Goal: Task Accomplishment & Management: Manage account settings

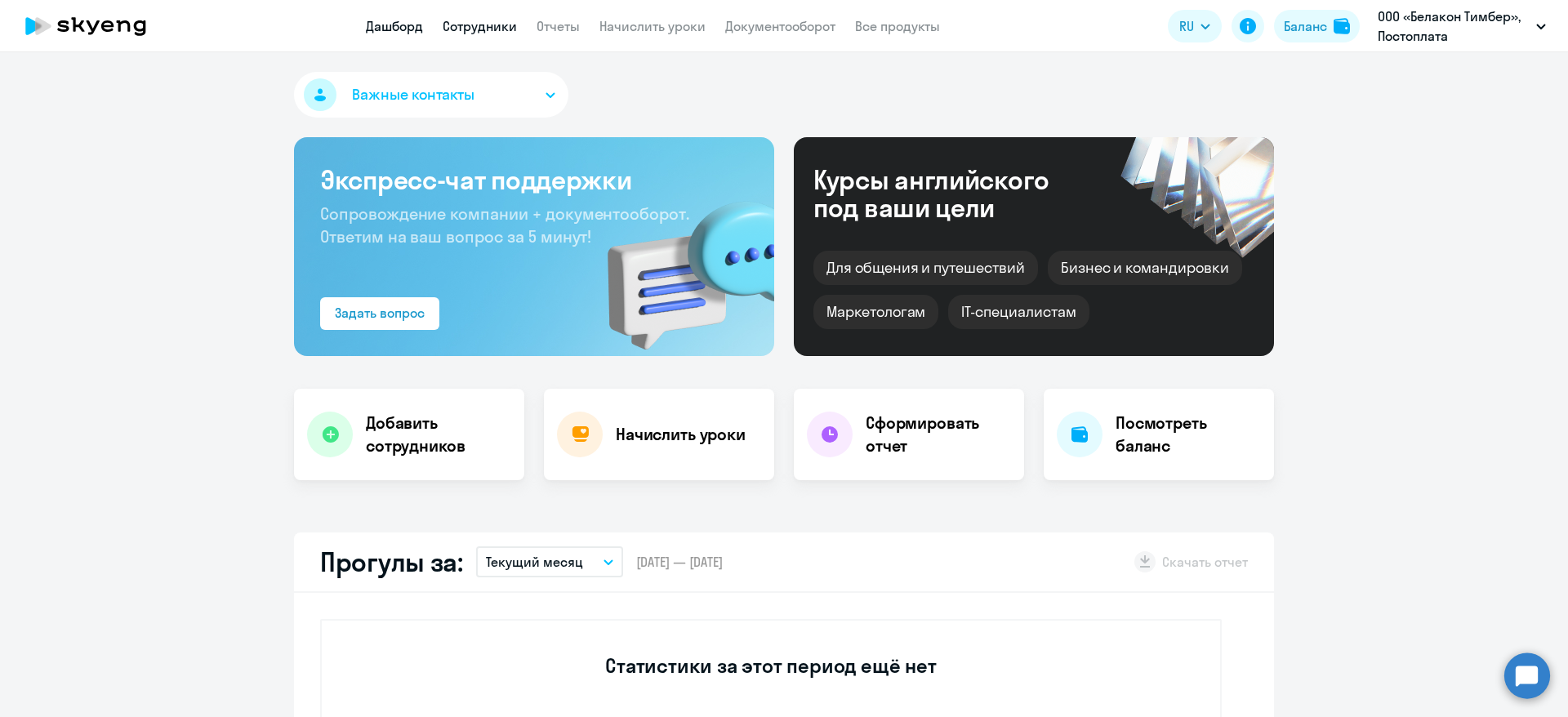
click at [470, 23] on link "Сотрудники" at bounding box center [479, 26] width 74 height 16
select select "30"
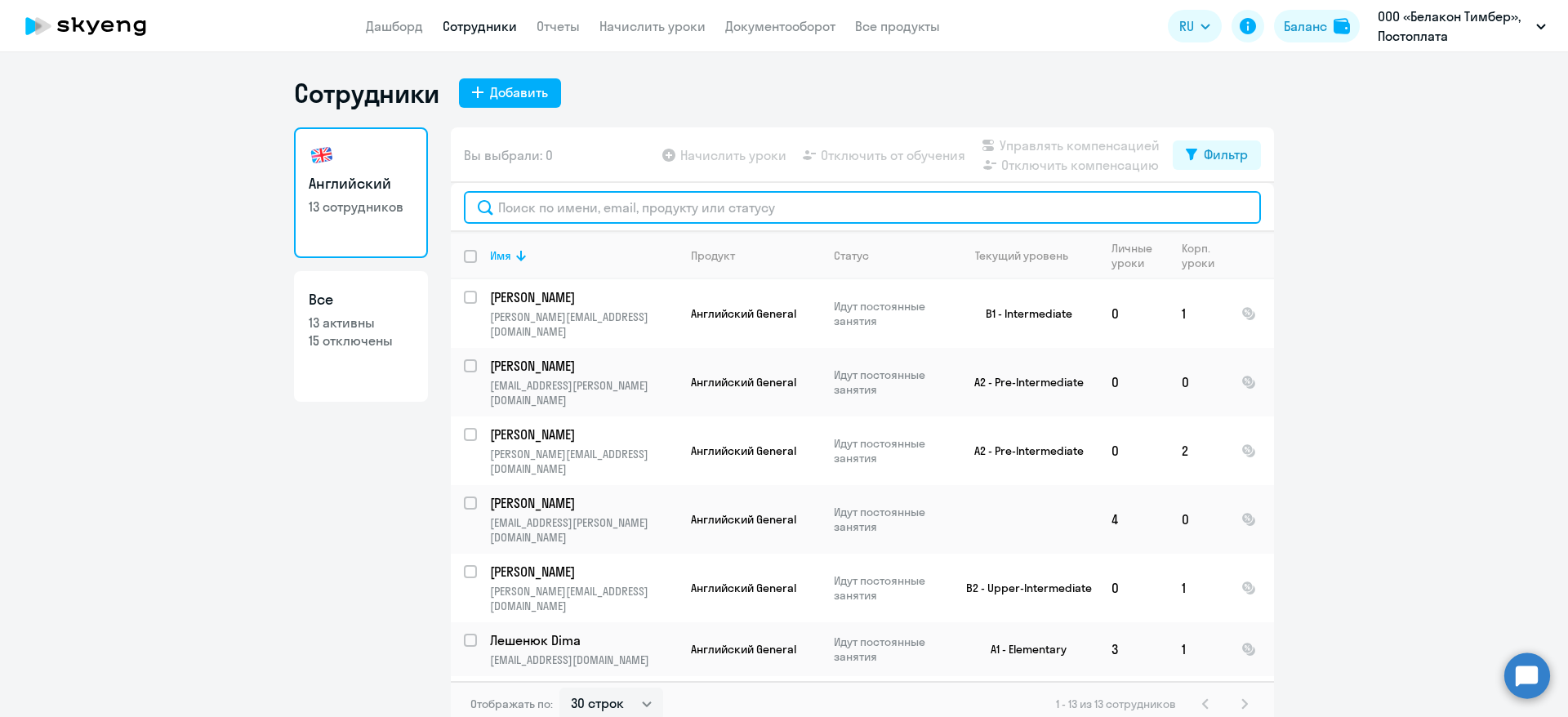
click at [611, 208] on input "text" at bounding box center [862, 207] width 797 height 32
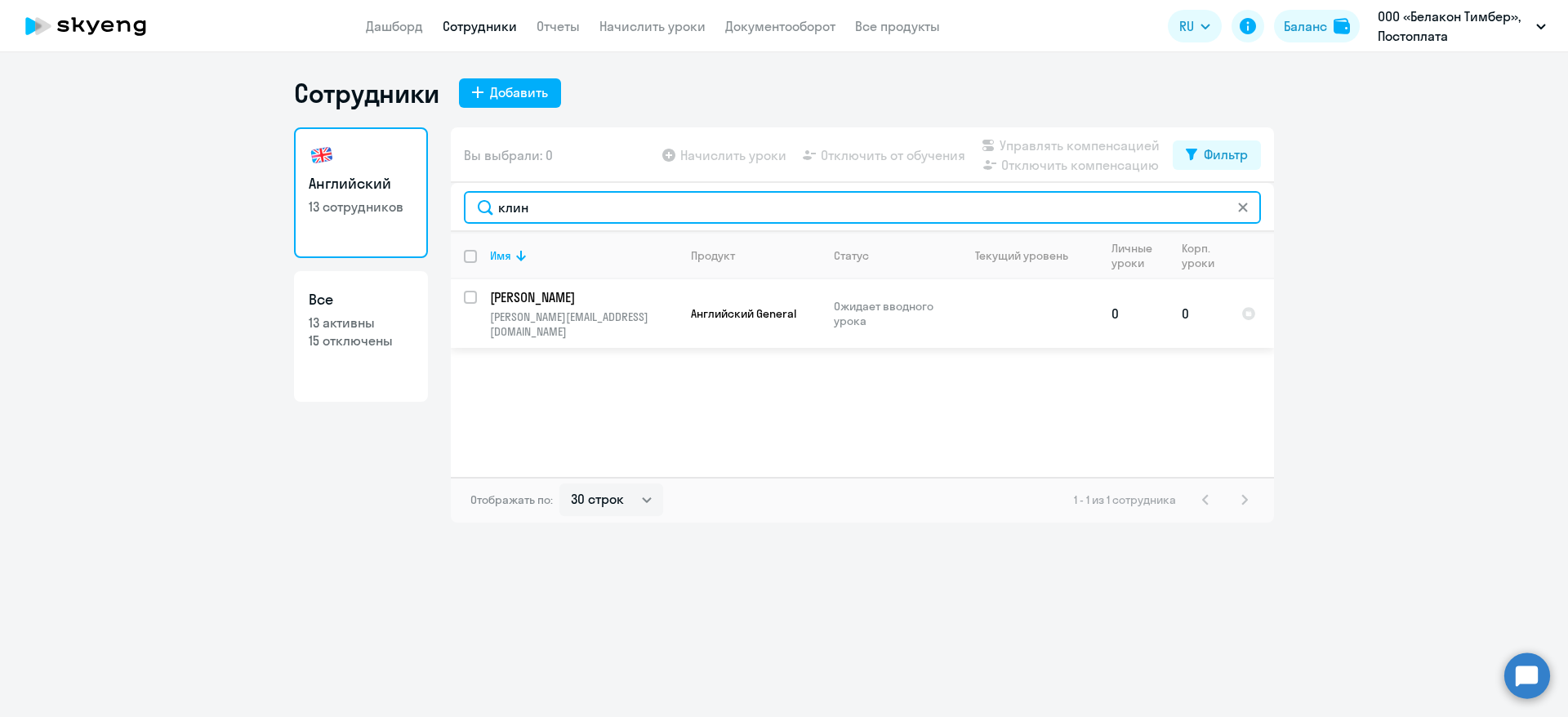
type input "клин"
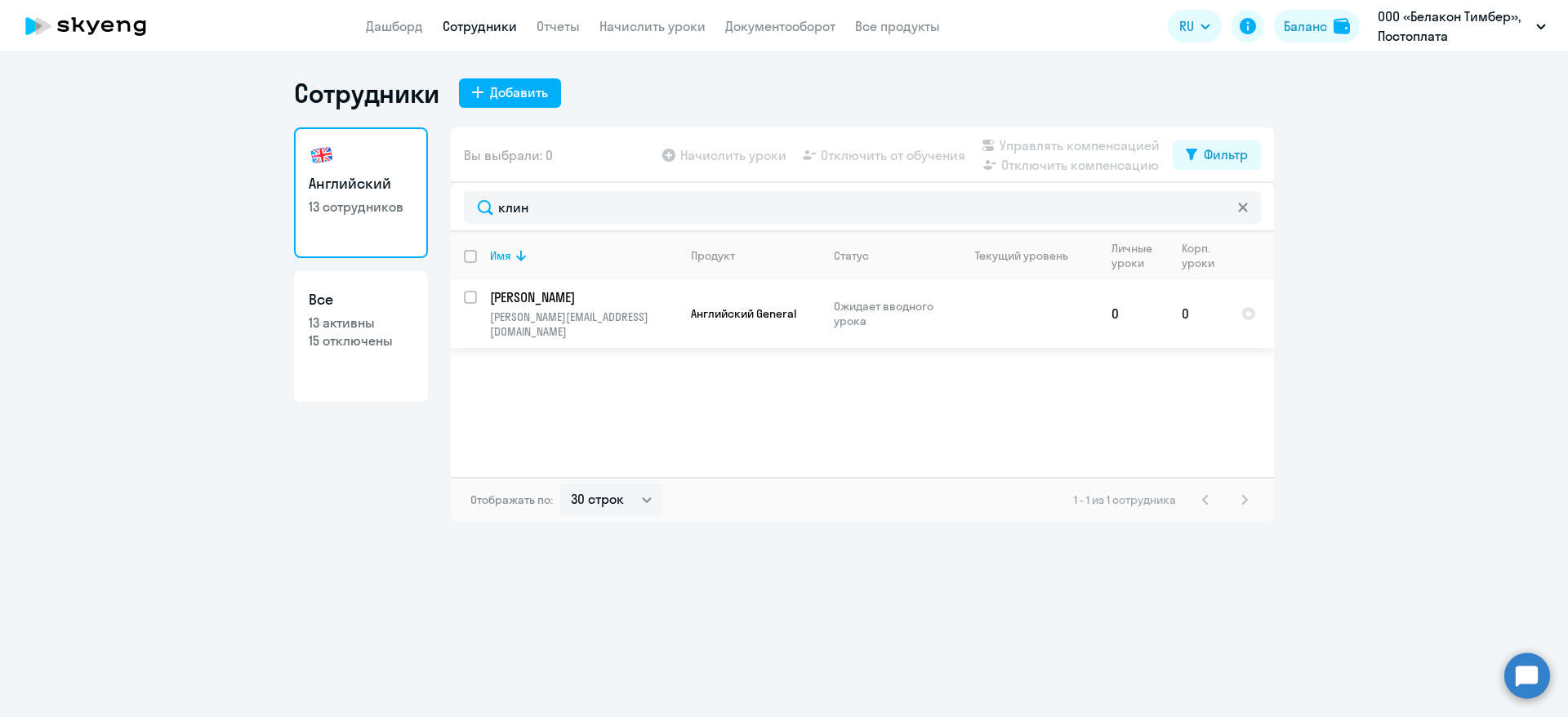
click at [477, 299] on td "[PERSON_NAME] [PERSON_NAME][EMAIL_ADDRESS][DOMAIN_NAME]" at bounding box center [578, 313] width 201 height 69
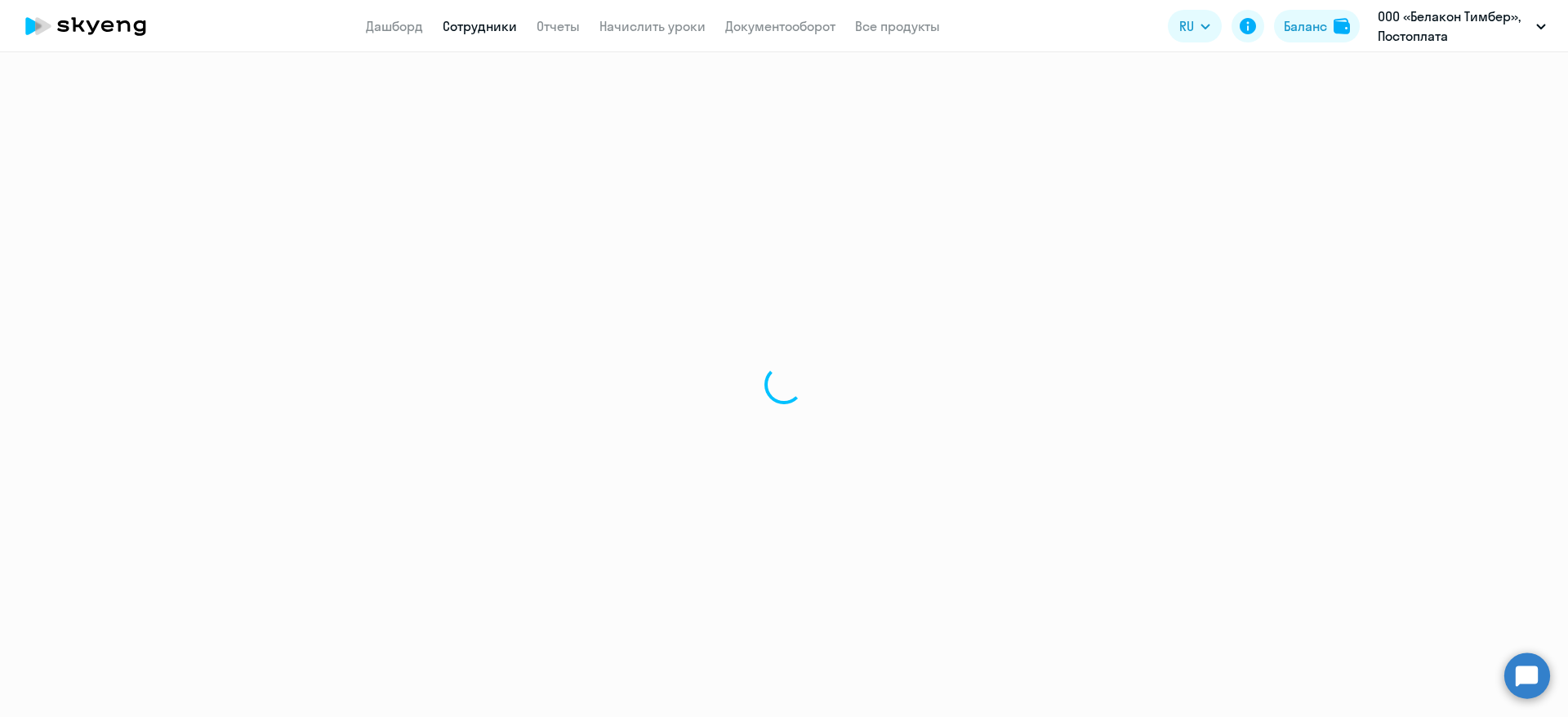
select select "english"
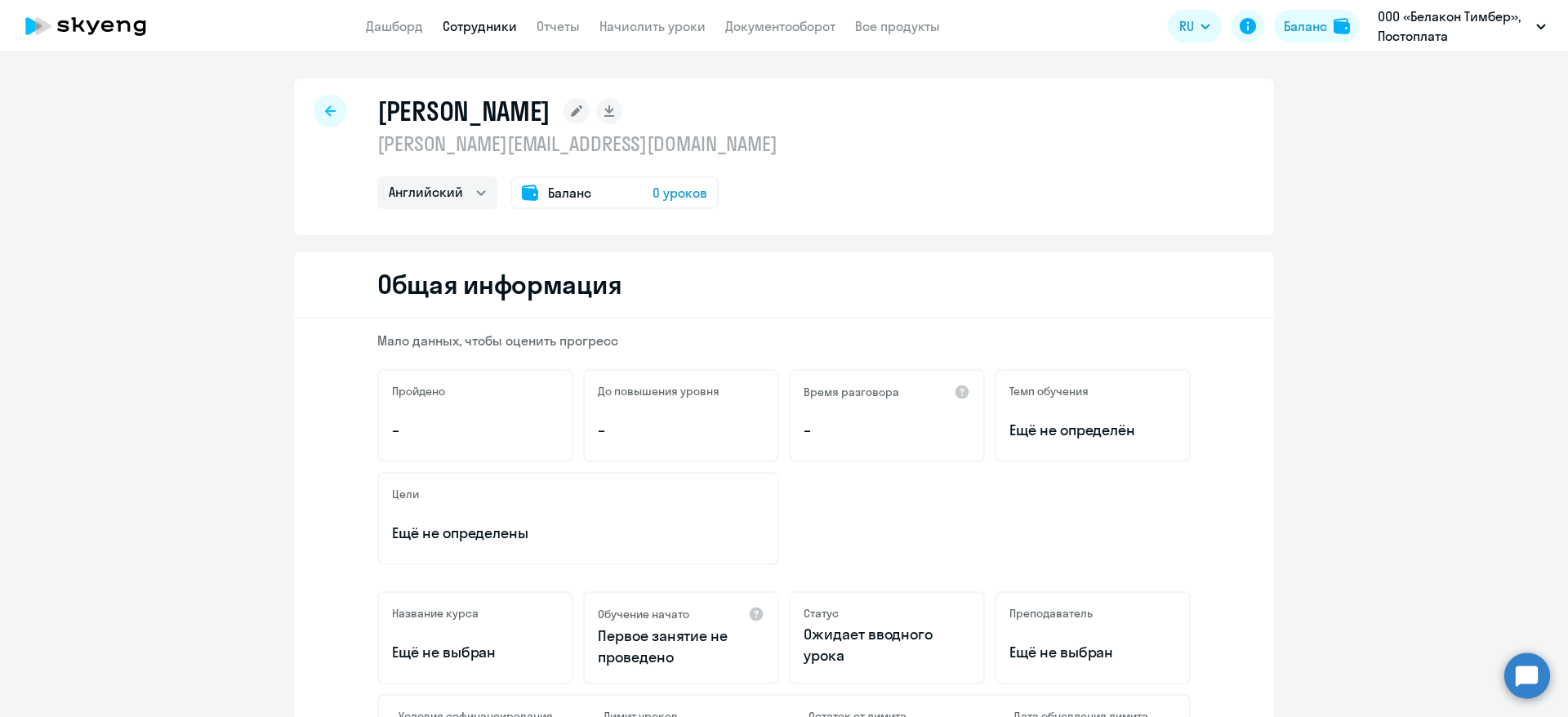
select select "30"
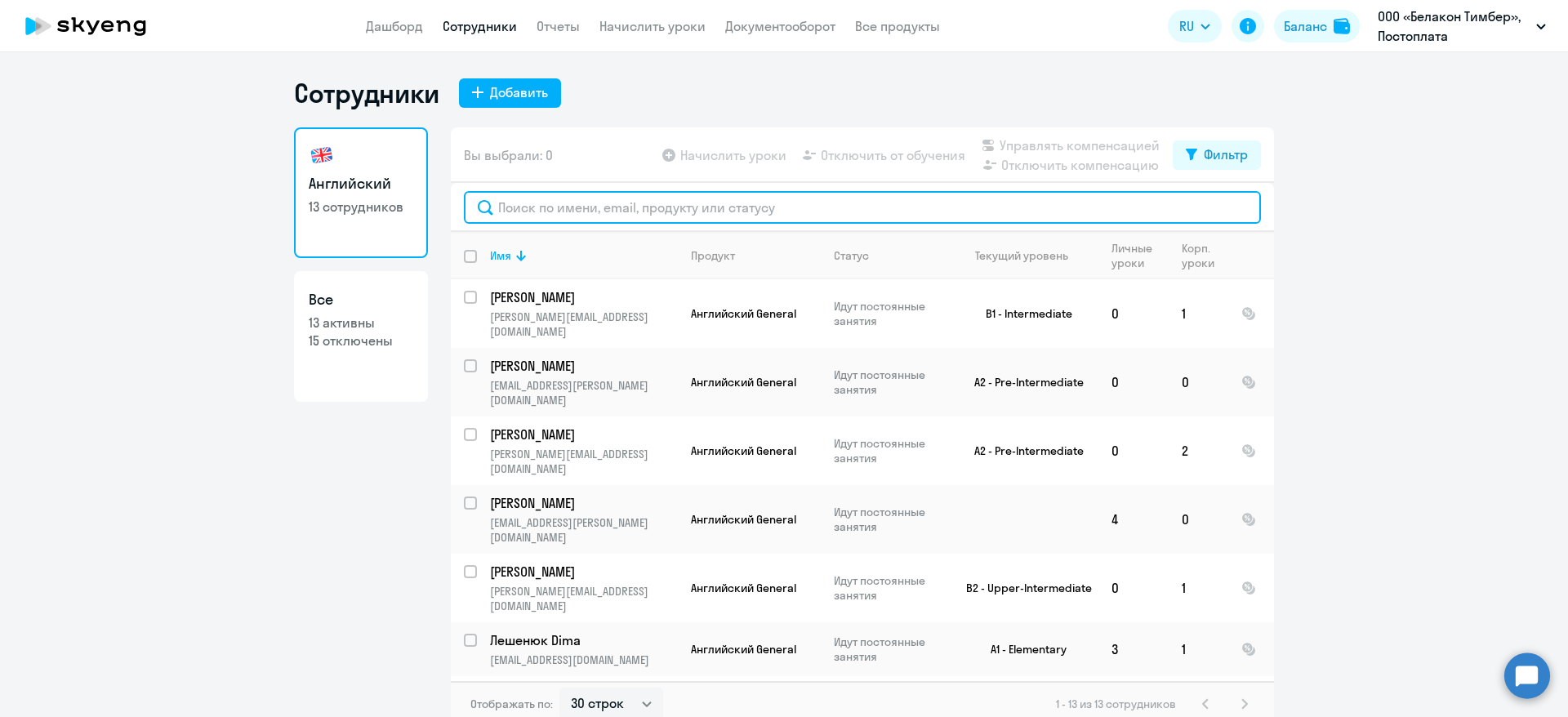
click at [544, 207] on input "text" at bounding box center [862, 207] width 797 height 32
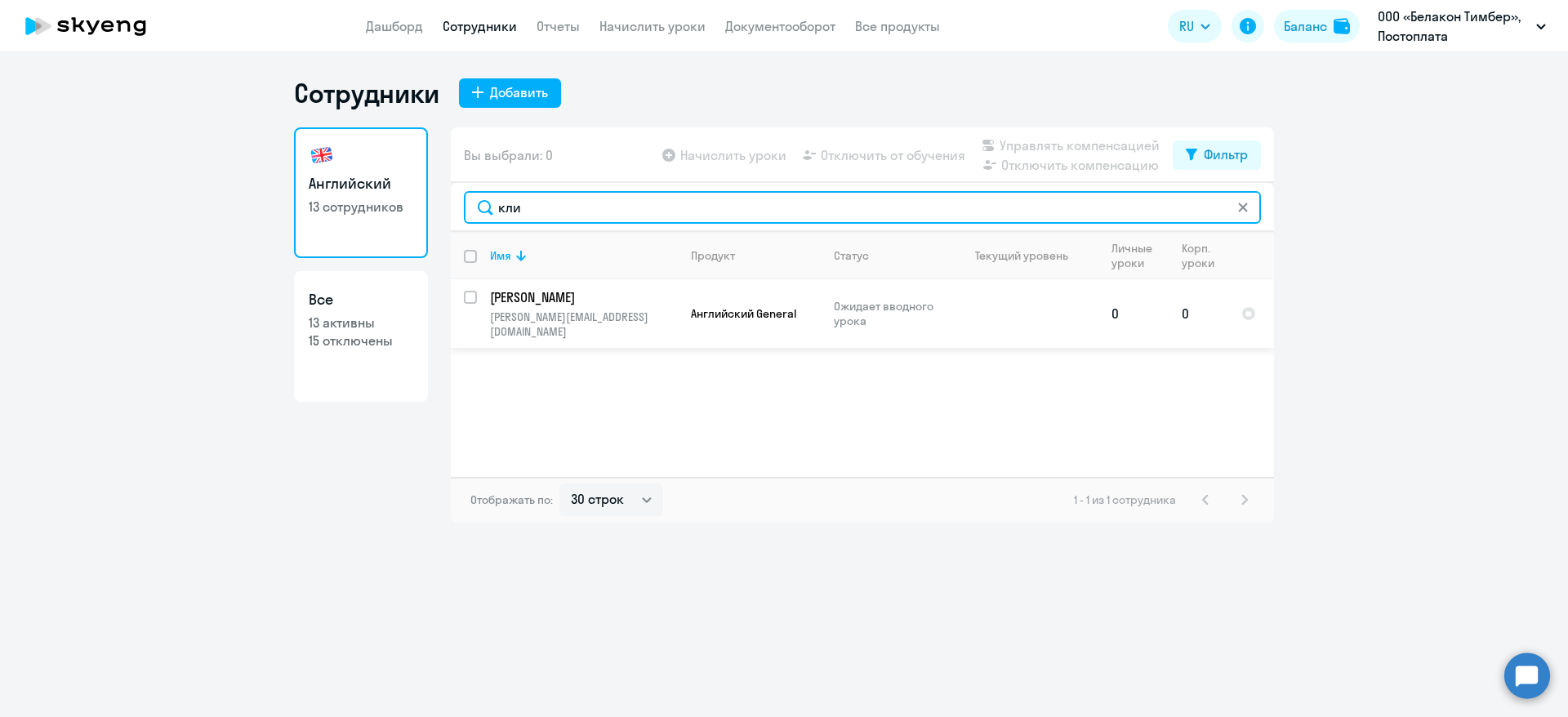
type input "кли"
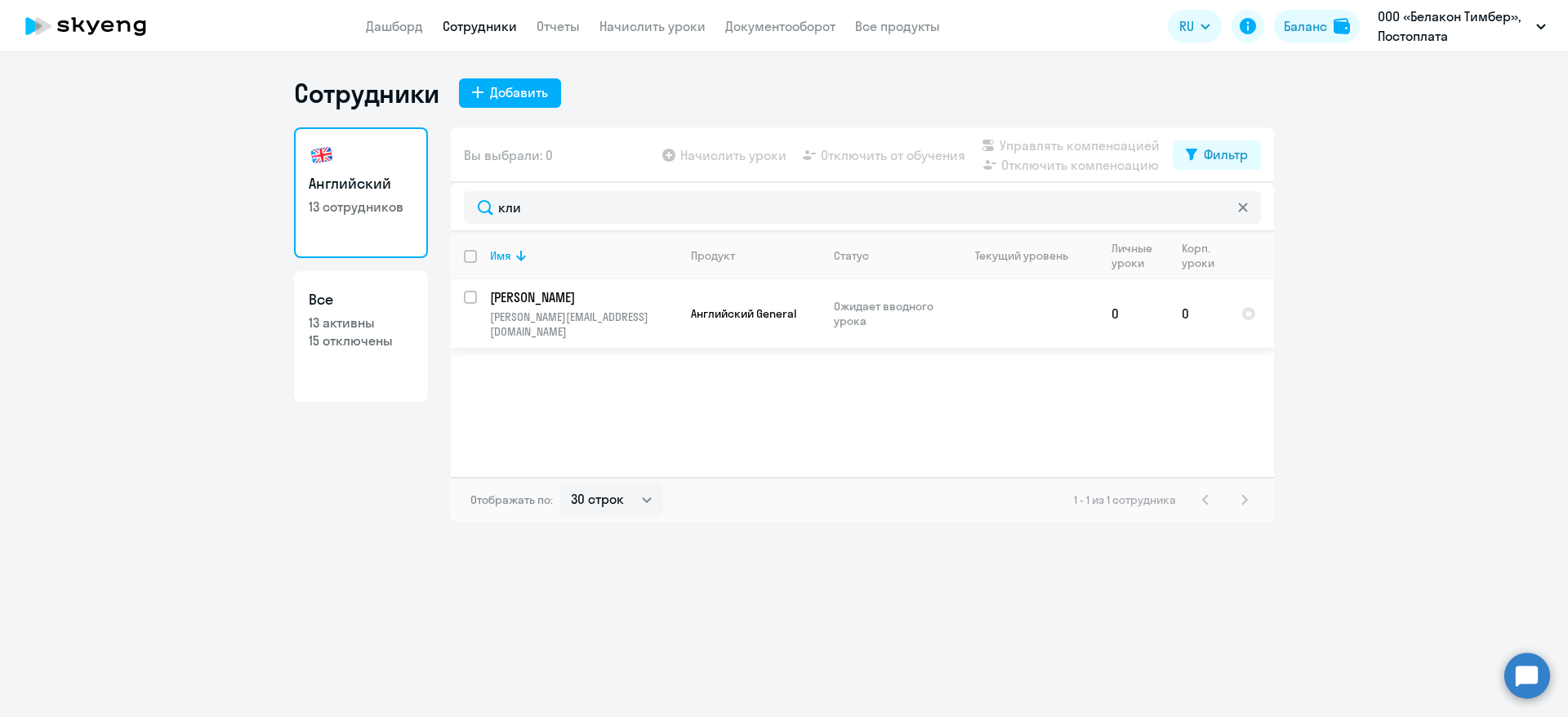
click at [472, 294] on input "select row 42872069" at bounding box center [480, 307] width 32 height 32
checkbox input "true"
click at [1076, 141] on span "Управлять компенсацией" at bounding box center [1080, 145] width 160 height 20
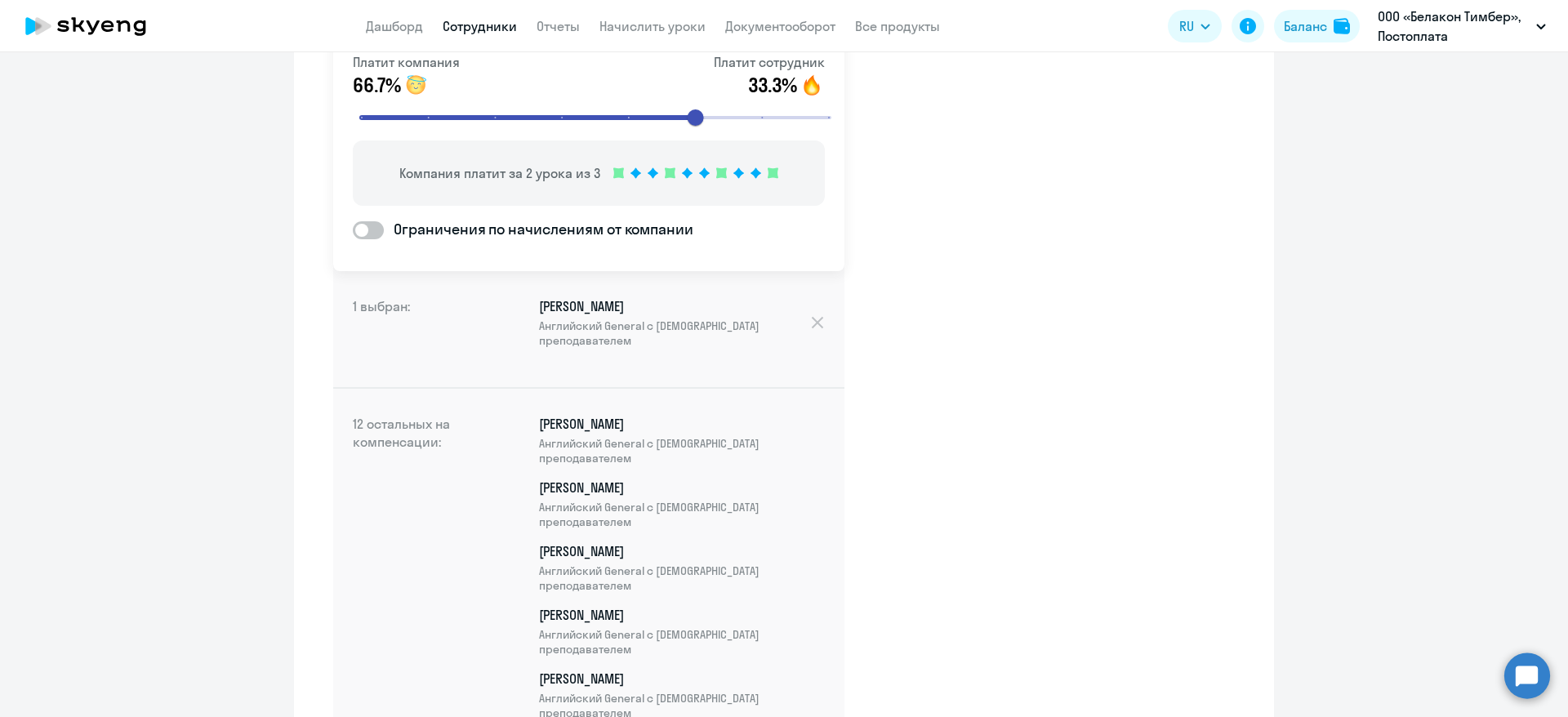
scroll to position [736, 0]
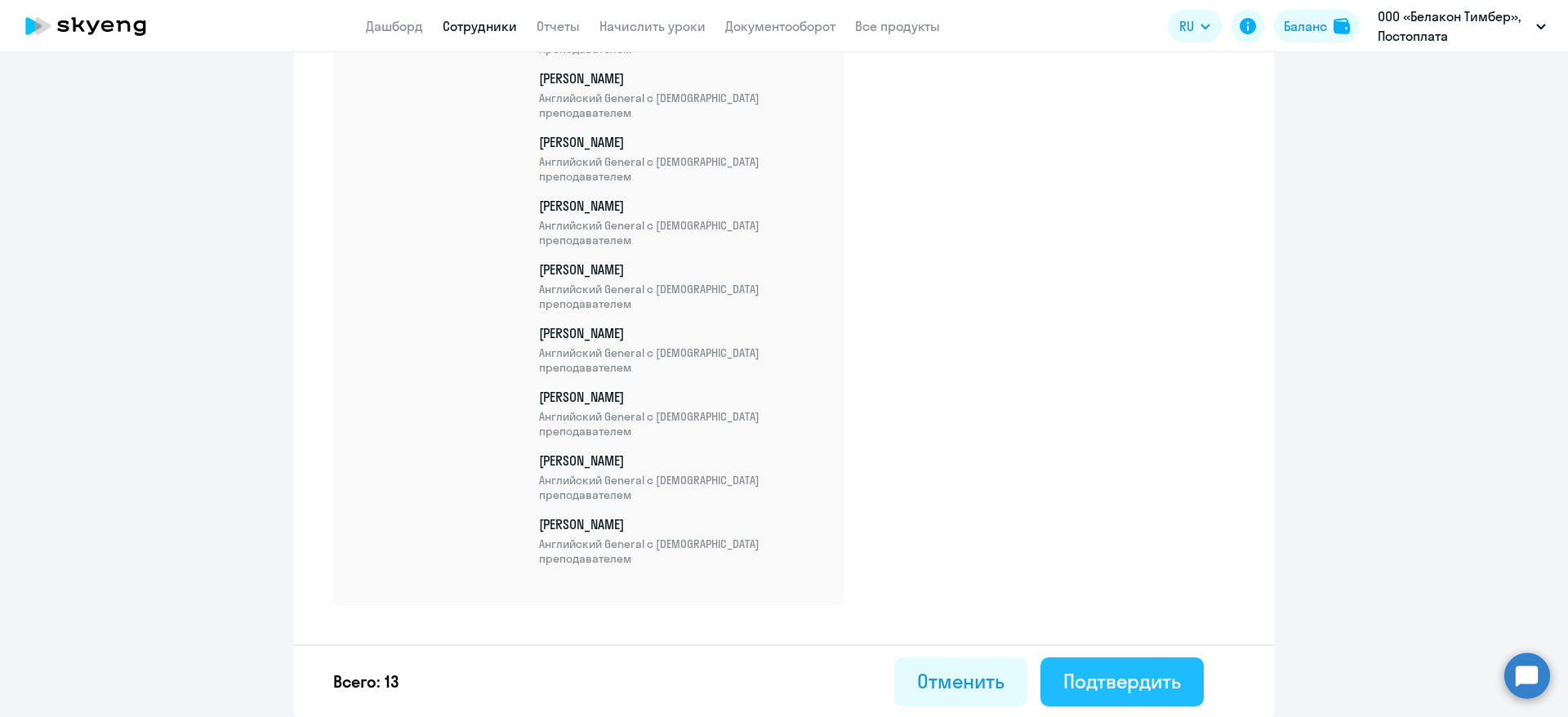
click at [1085, 676] on div "Подтвердить" at bounding box center [1122, 680] width 117 height 26
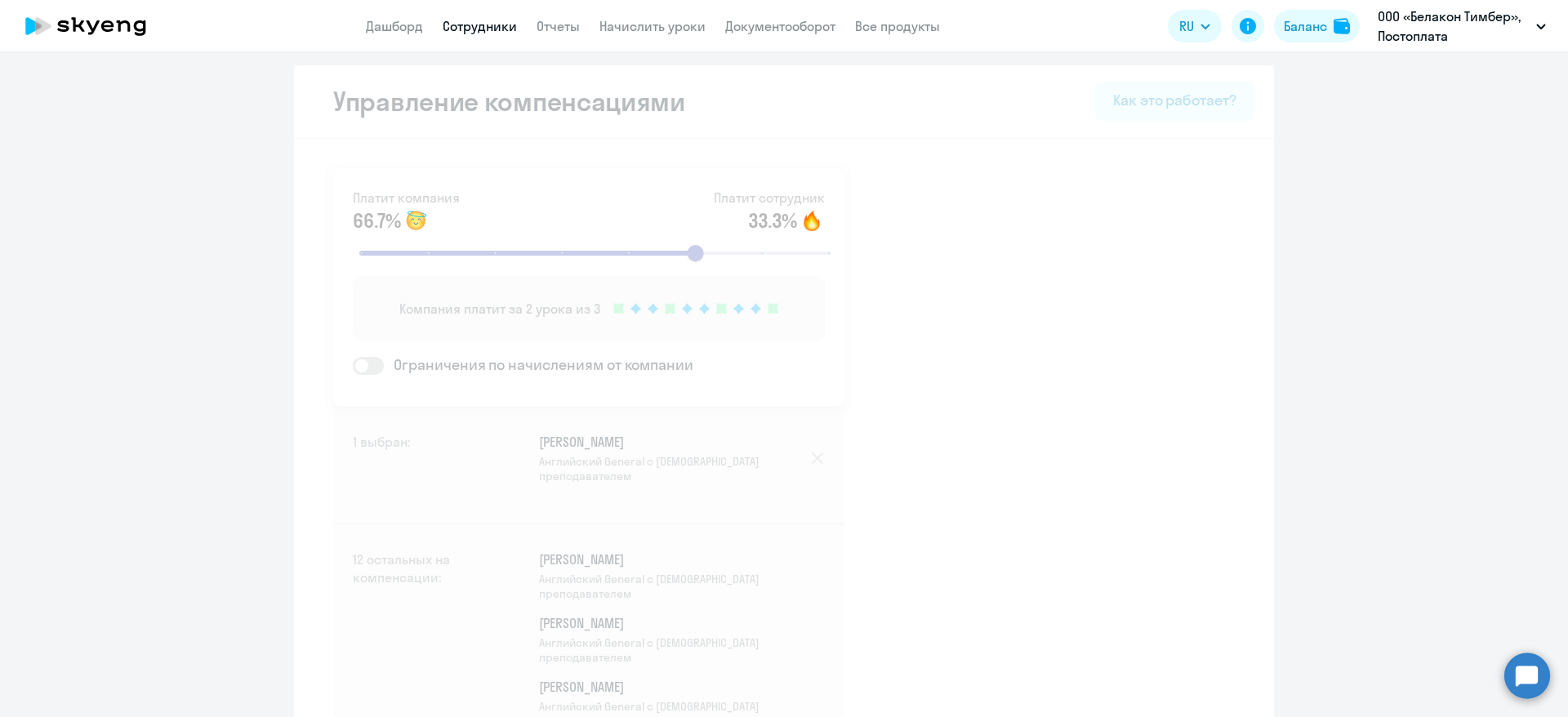
select select "30"
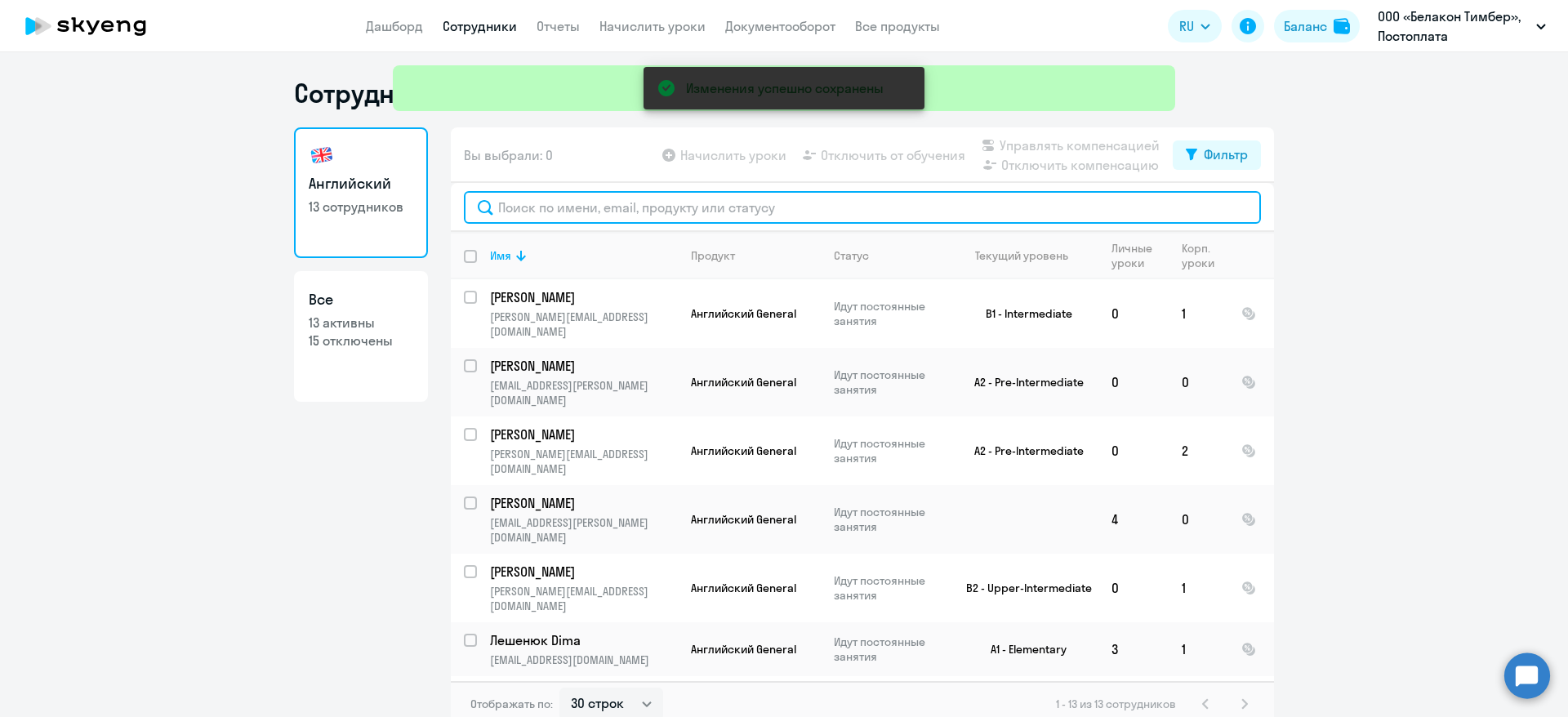
click at [551, 201] on input "text" at bounding box center [862, 207] width 797 height 32
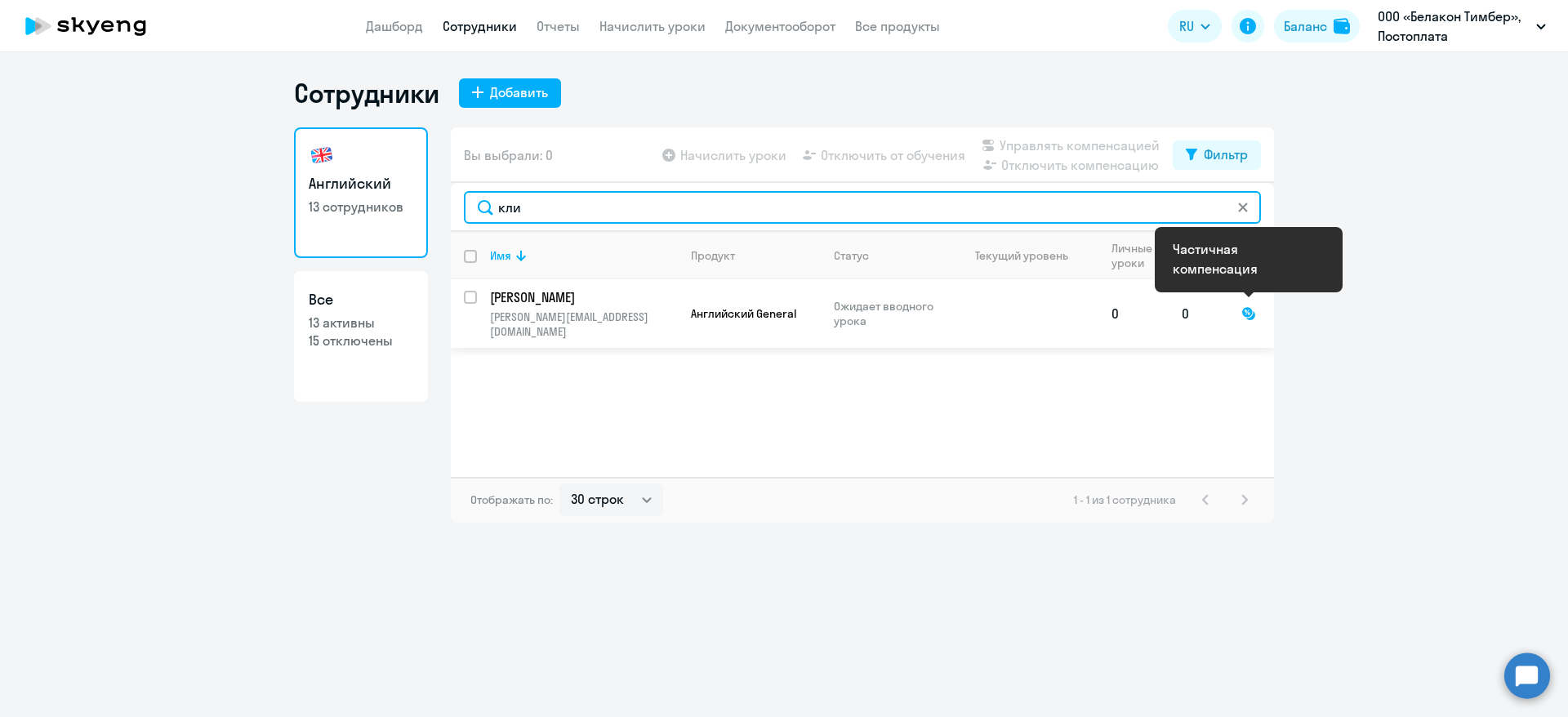
type input "кли"
